Goal: Check status: Check status

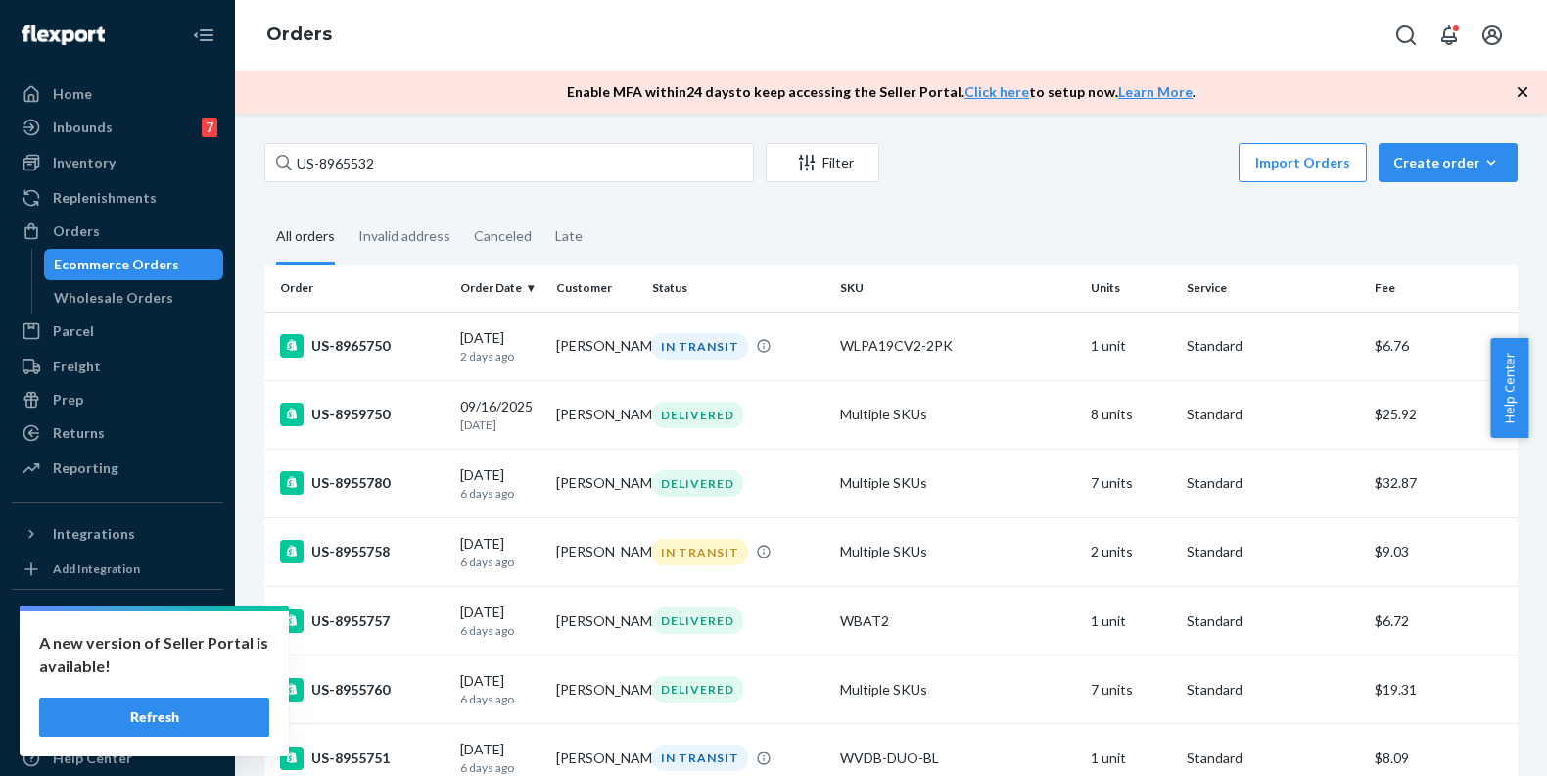
type input "US-8965532"
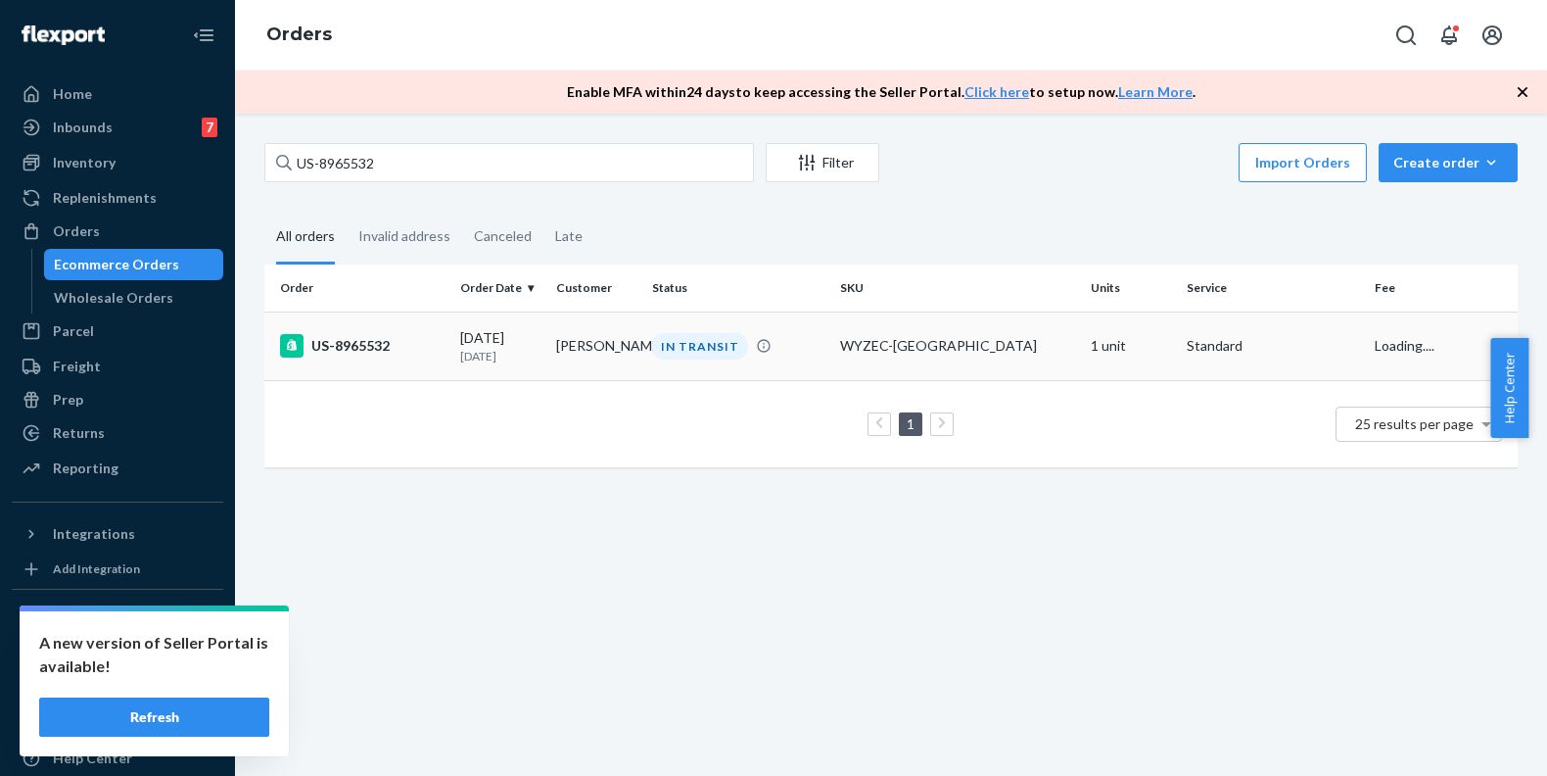
click at [350, 355] on div "US-8965532" at bounding box center [362, 346] width 165 height 24
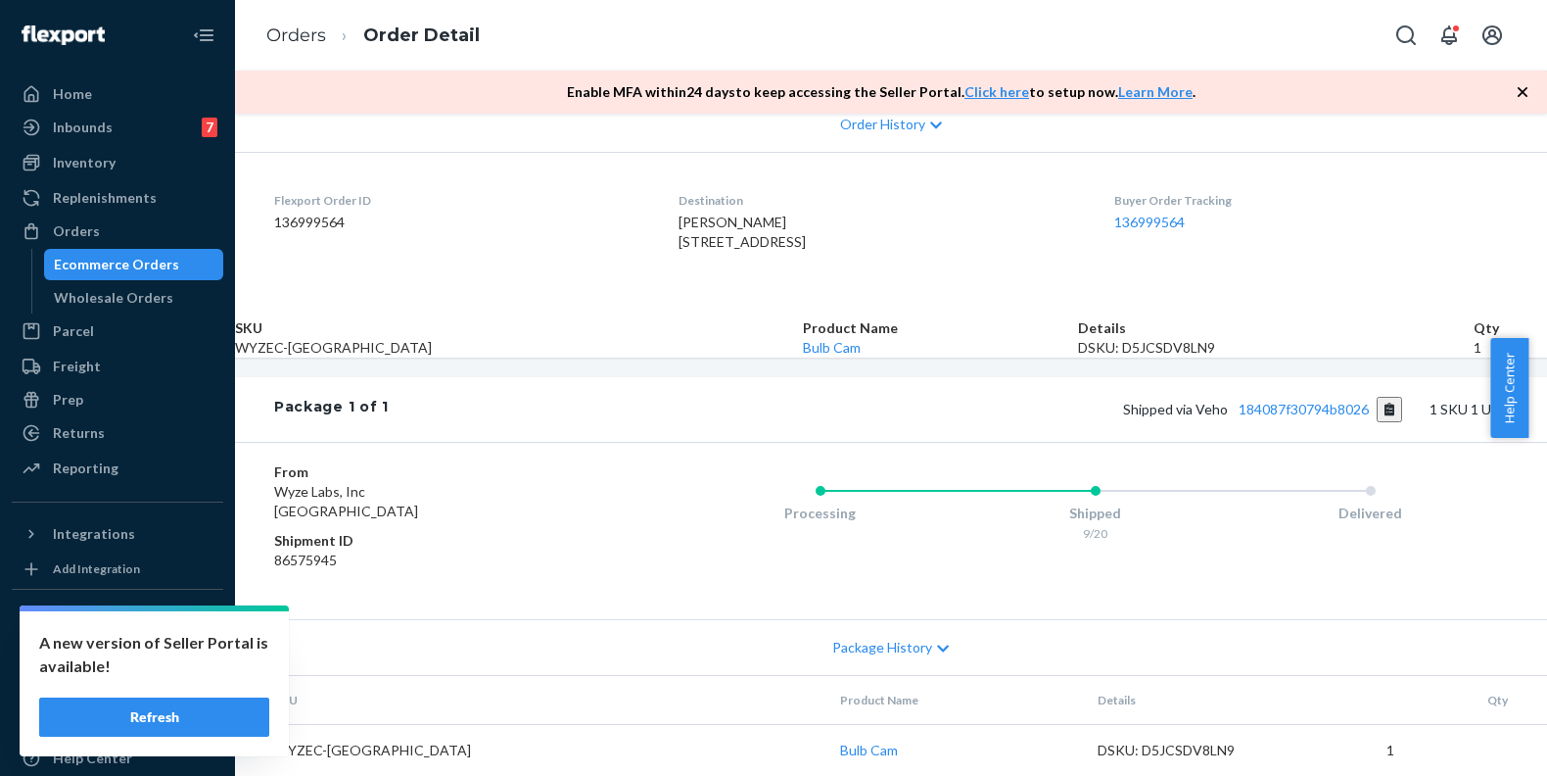
scroll to position [568, 0]
click at [1239, 401] on link "184087f30794b8026" at bounding box center [1304, 409] width 130 height 17
click at [143, 231] on div "Orders" at bounding box center [118, 230] width 208 height 27
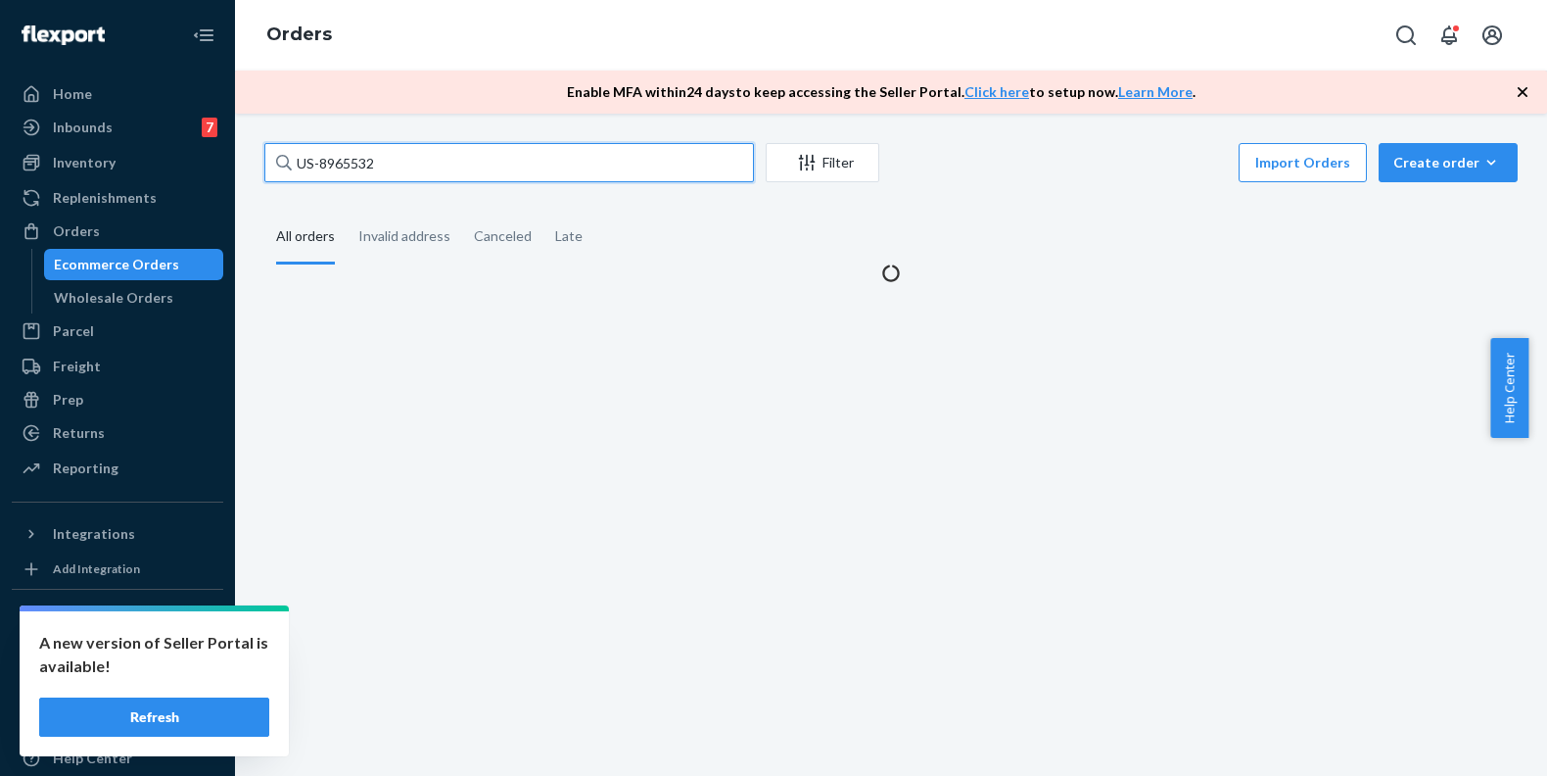
click at [414, 163] on input "US-8965532" at bounding box center [509, 162] width 490 height 39
paste input "48470"
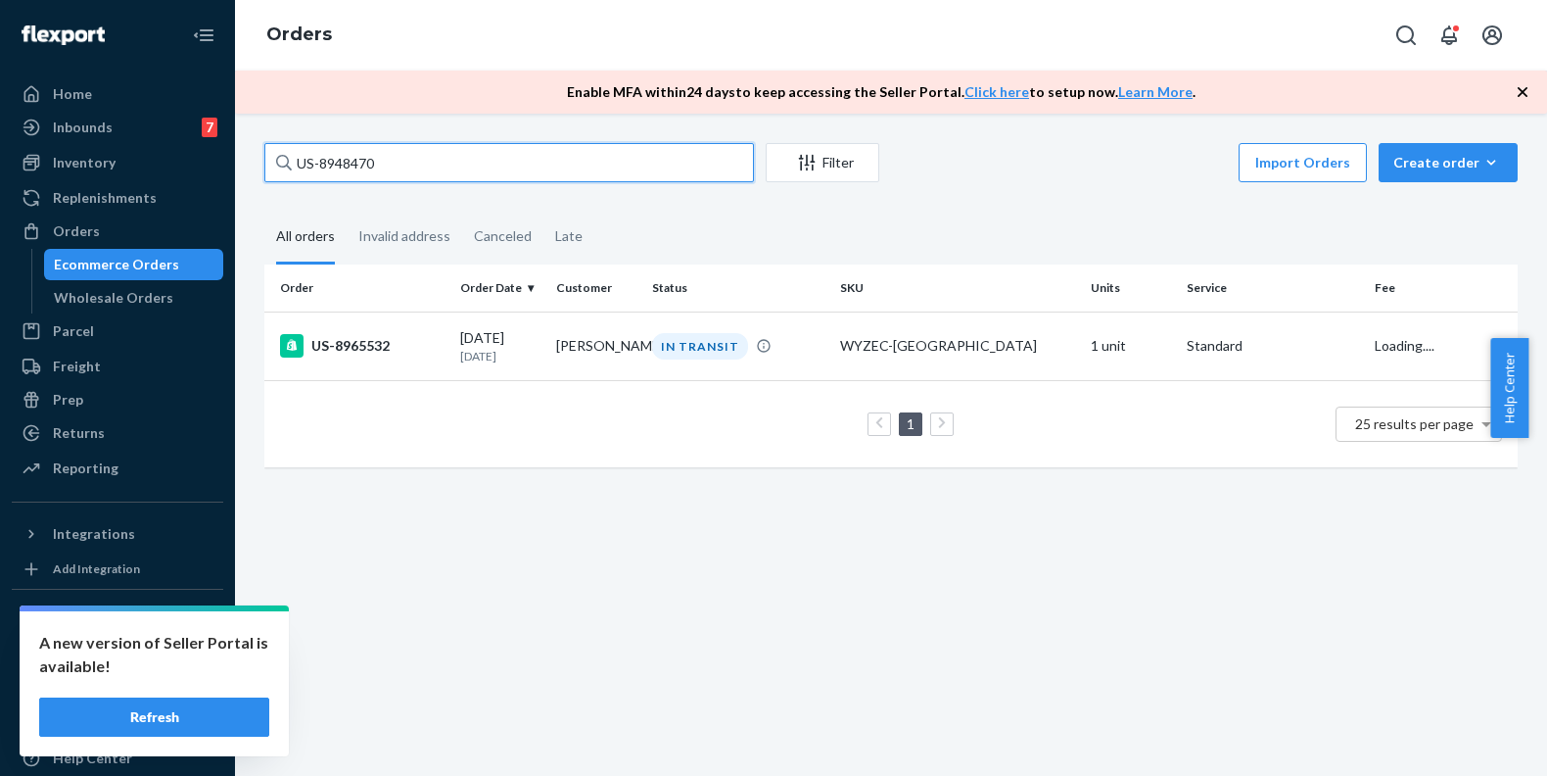
type input "US-8948470"
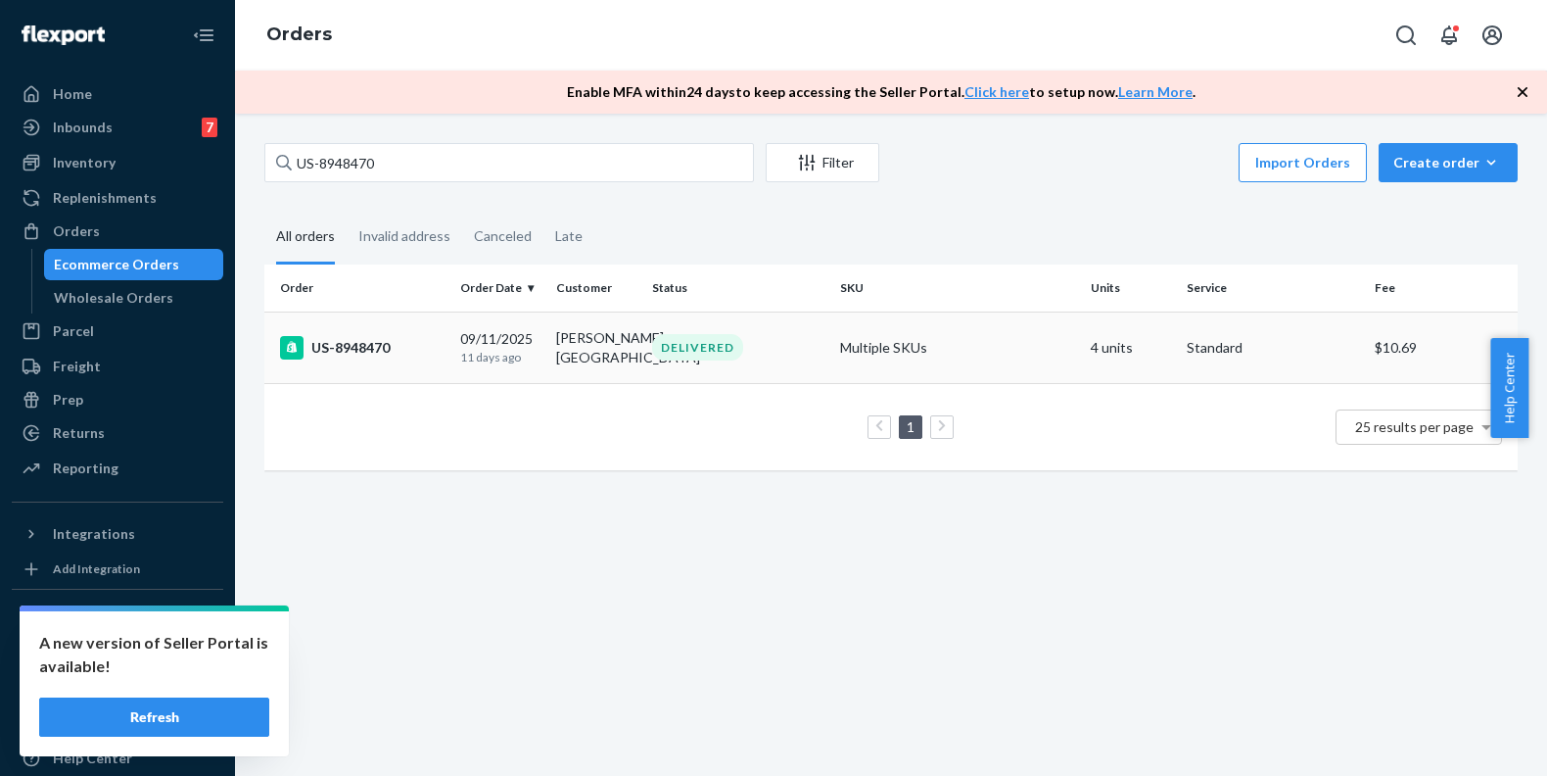
click at [372, 338] on div "US-8948470" at bounding box center [362, 348] width 165 height 24
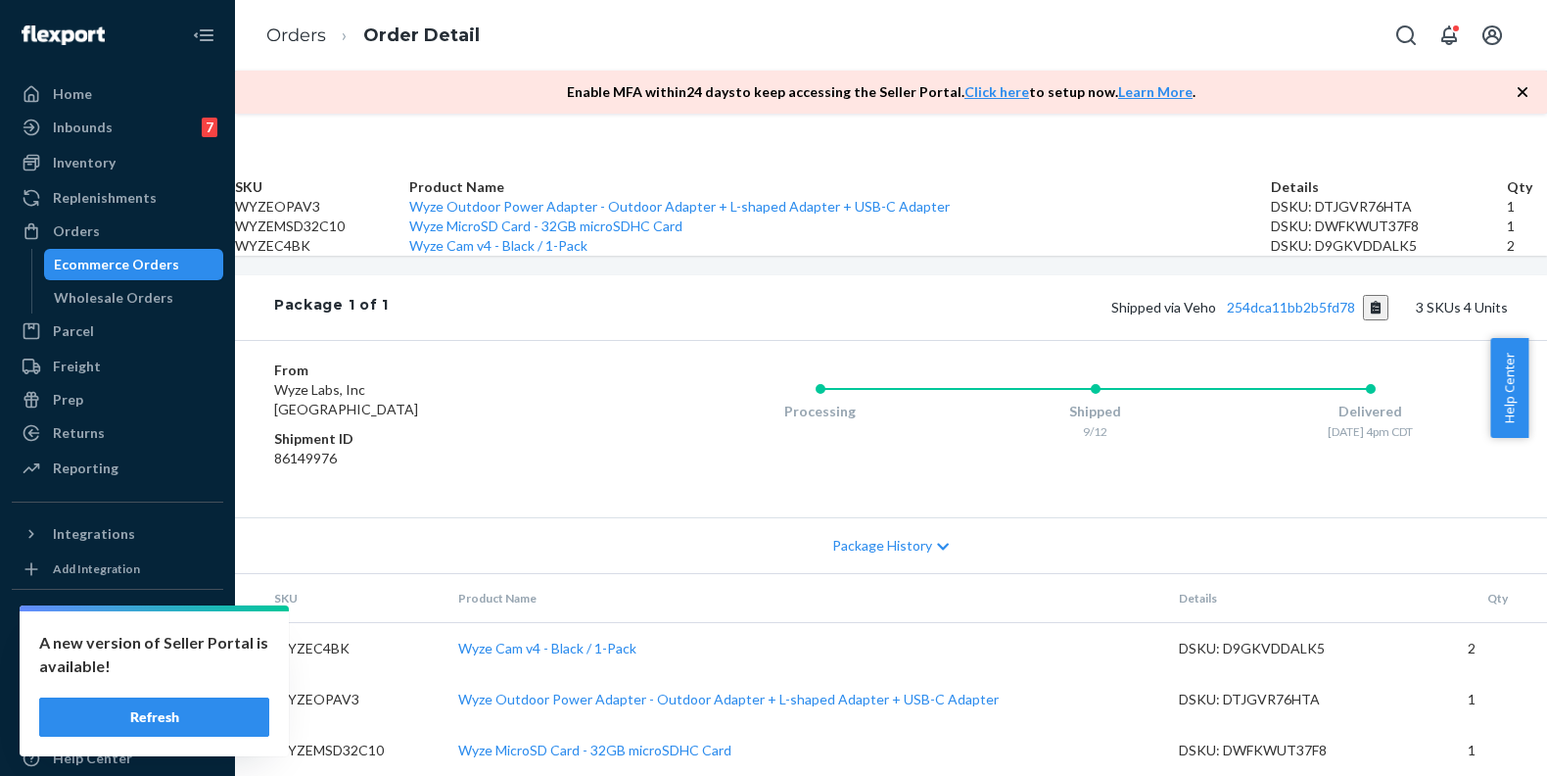
scroll to position [810, 0]
click at [1227, 299] on link "254dca11bb2b5fd78" at bounding box center [1291, 307] width 128 height 17
